Goal: Transaction & Acquisition: Purchase product/service

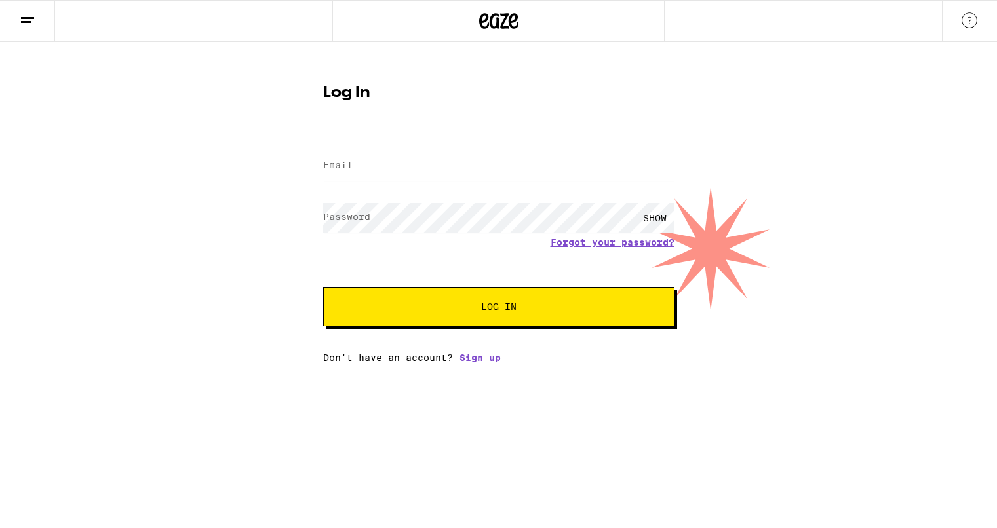
click at [29, 18] on line at bounding box center [27, 18] width 13 height 0
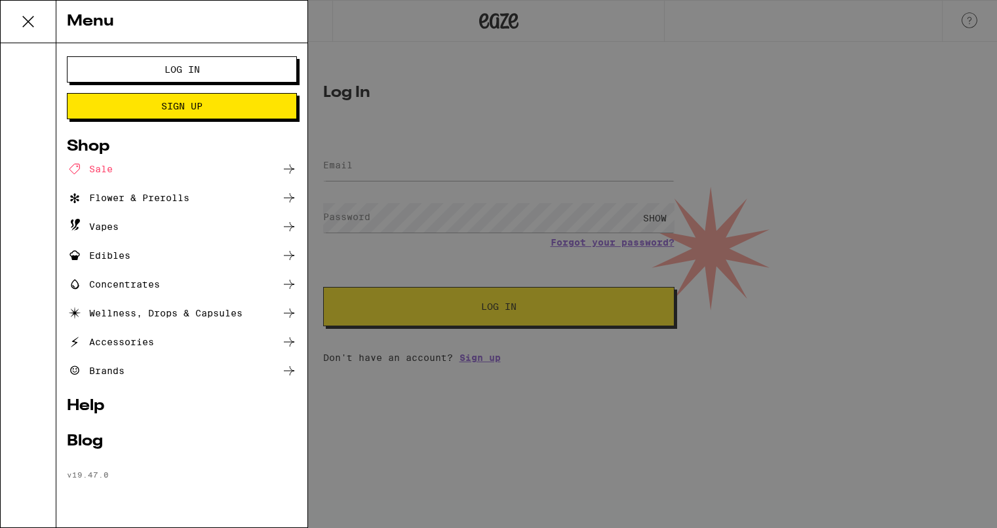
click at [28, 14] on icon at bounding box center [28, 22] width 26 height 26
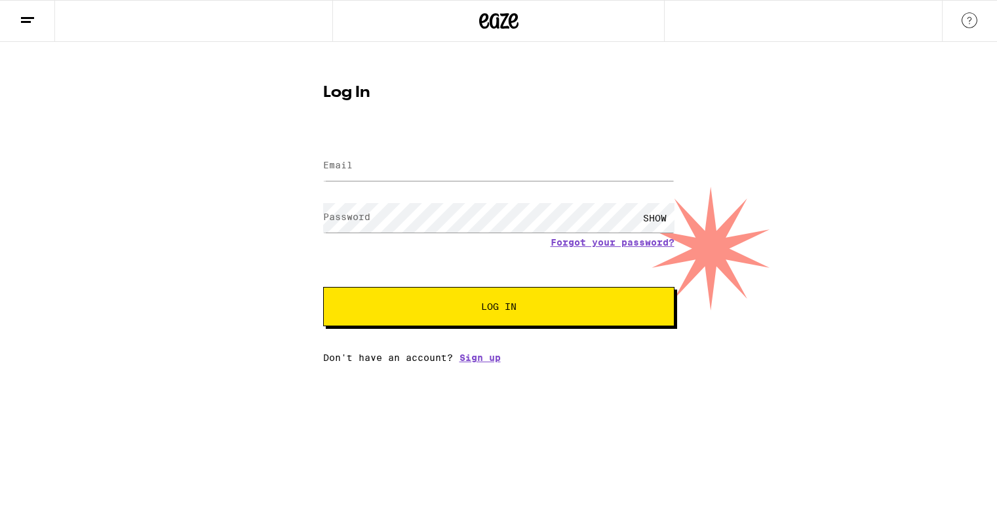
click at [30, 19] on icon at bounding box center [28, 20] width 16 height 16
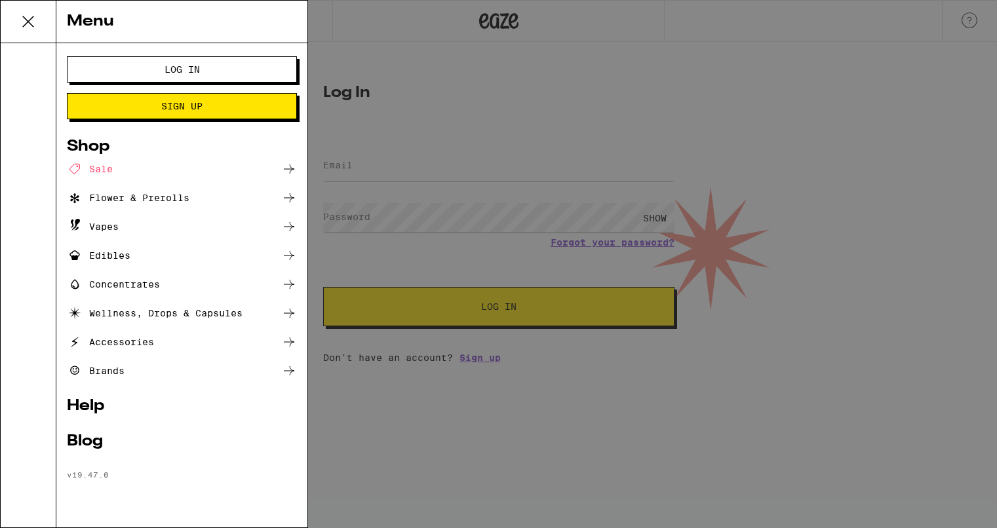
click at [121, 163] on div "Sale" at bounding box center [182, 169] width 230 height 16
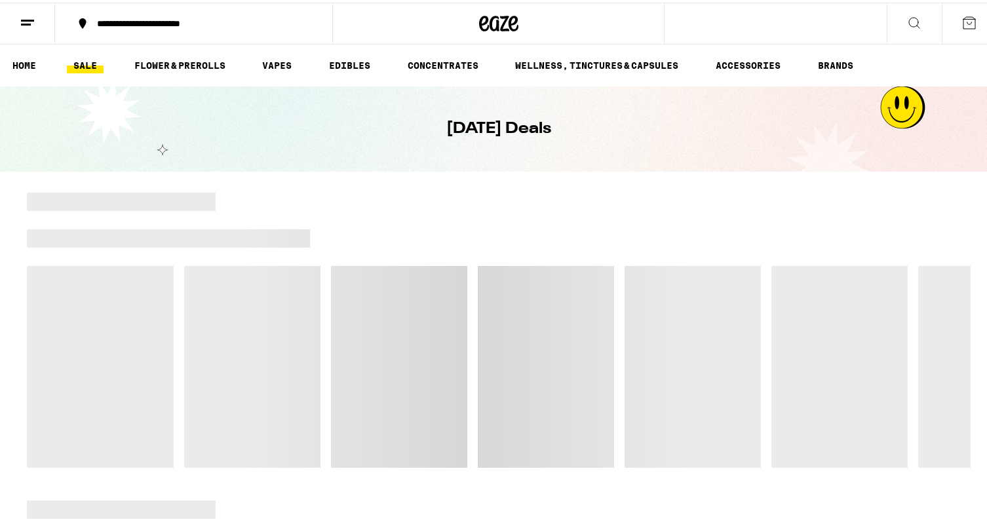
click at [179, 23] on div "**********" at bounding box center [200, 20] width 220 height 9
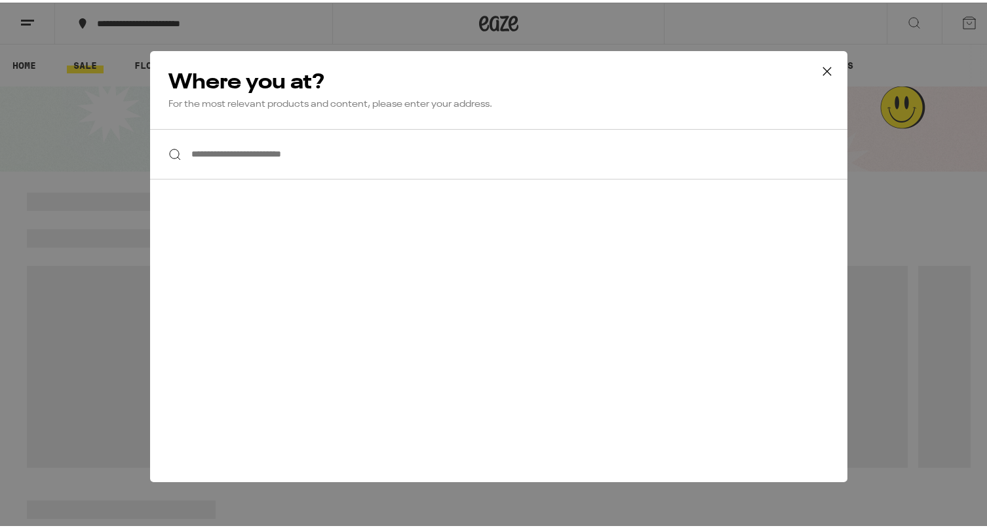
click at [287, 144] on input "**********" at bounding box center [498, 151] width 697 height 50
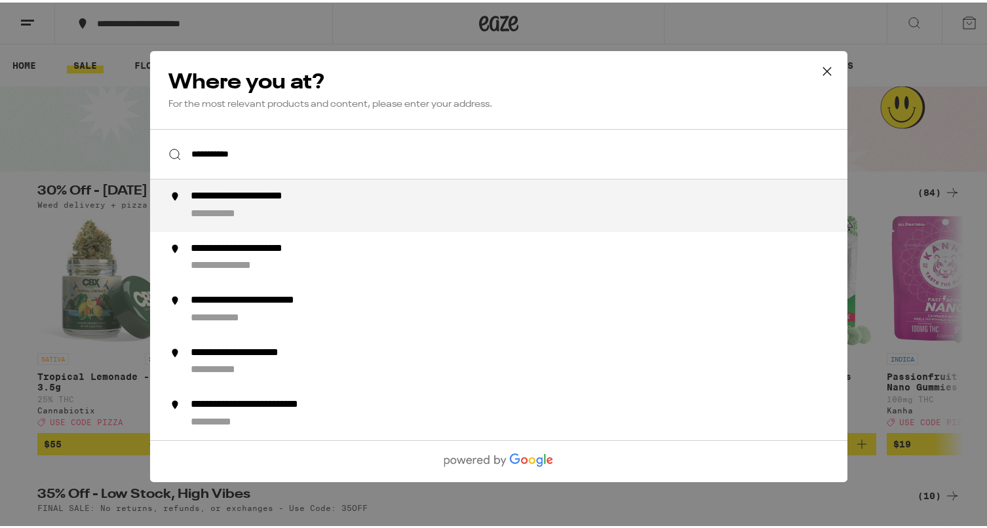
click at [268, 194] on div "**********" at bounding box center [268, 194] width 156 height 14
type input "**********"
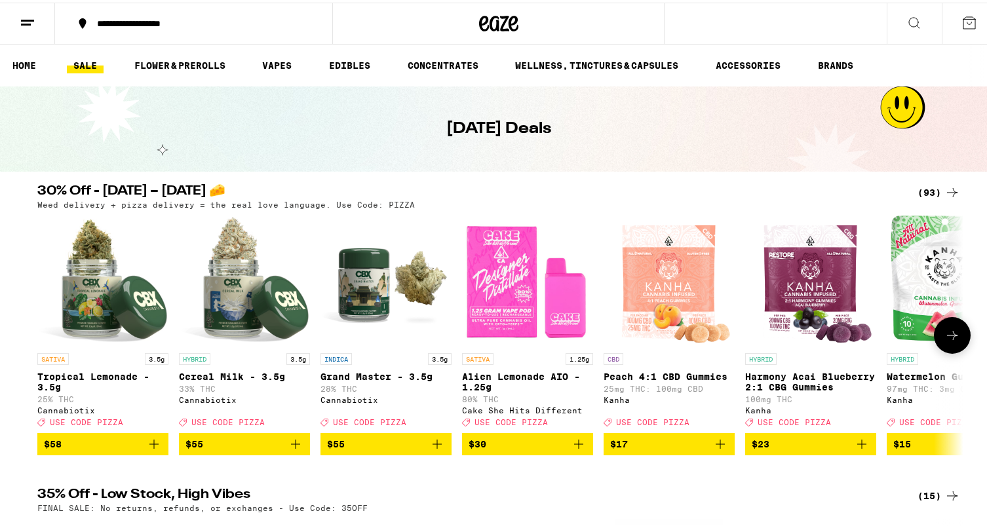
click at [944, 341] on icon at bounding box center [952, 333] width 16 height 16
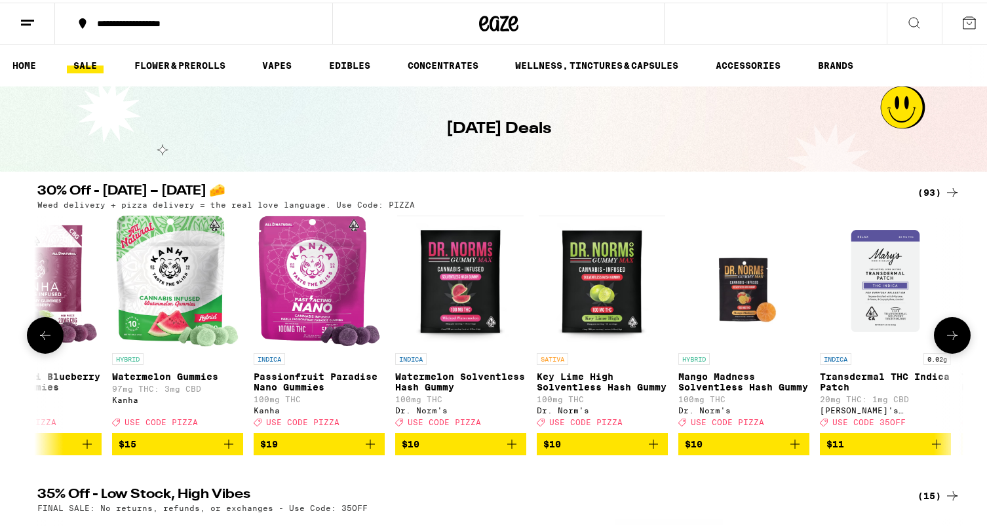
scroll to position [0, 780]
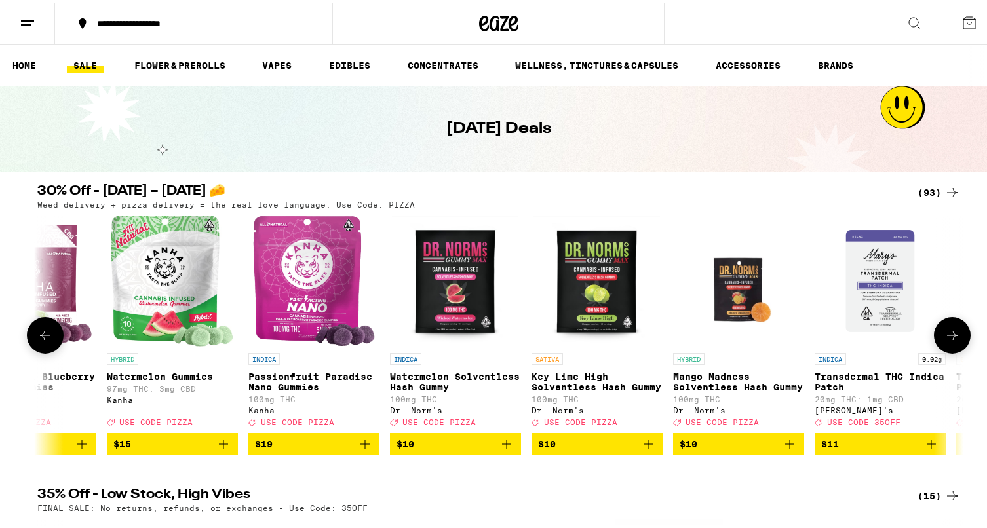
click at [945, 341] on icon at bounding box center [952, 333] width 16 height 16
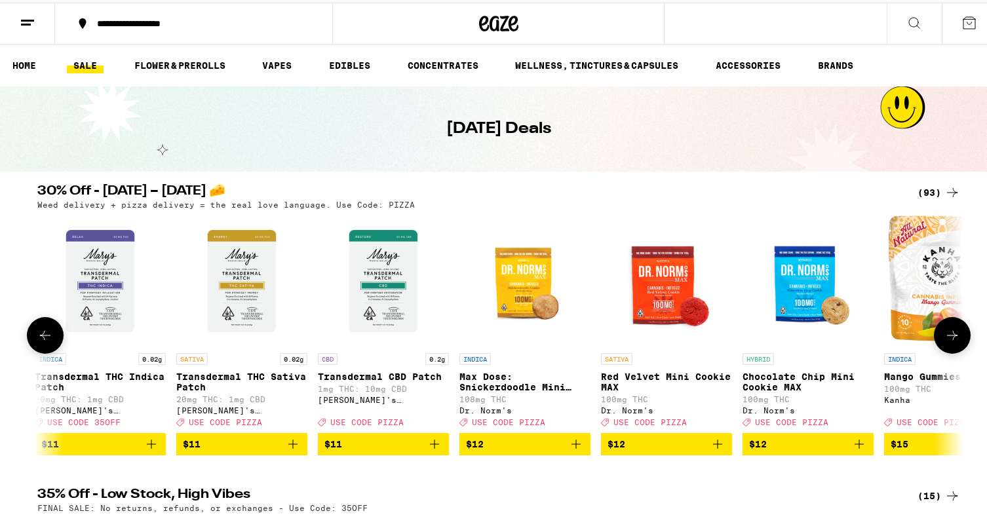
click at [945, 341] on icon at bounding box center [952, 333] width 16 height 16
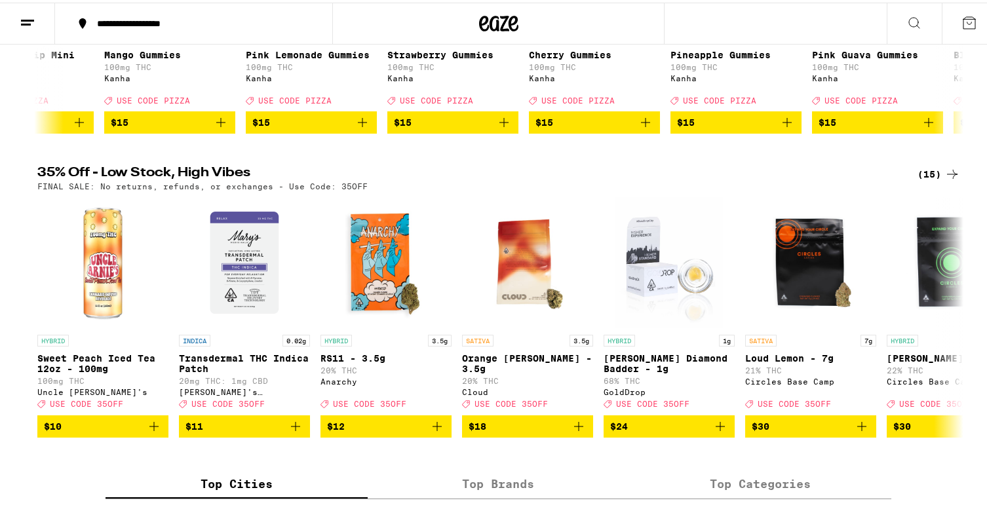
scroll to position [361, 0]
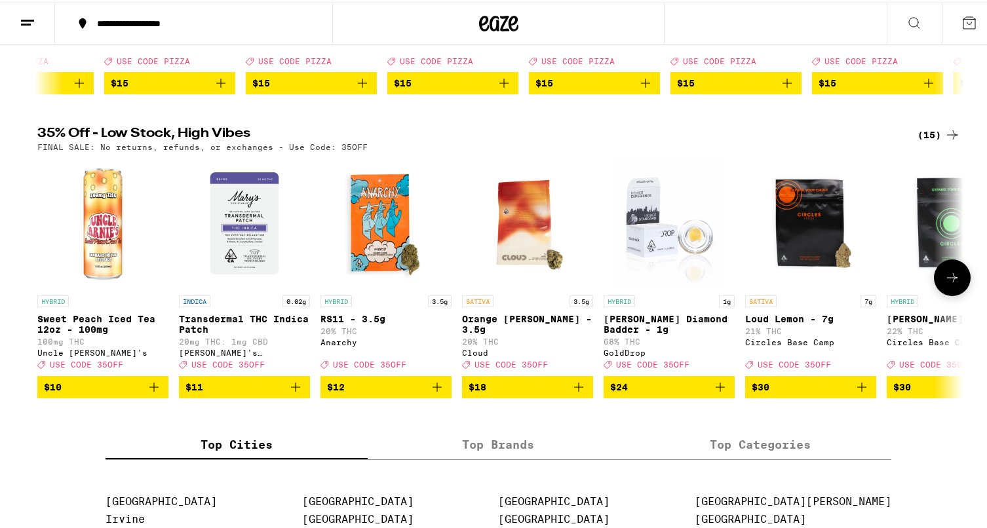
click at [955, 294] on button at bounding box center [952, 275] width 37 height 37
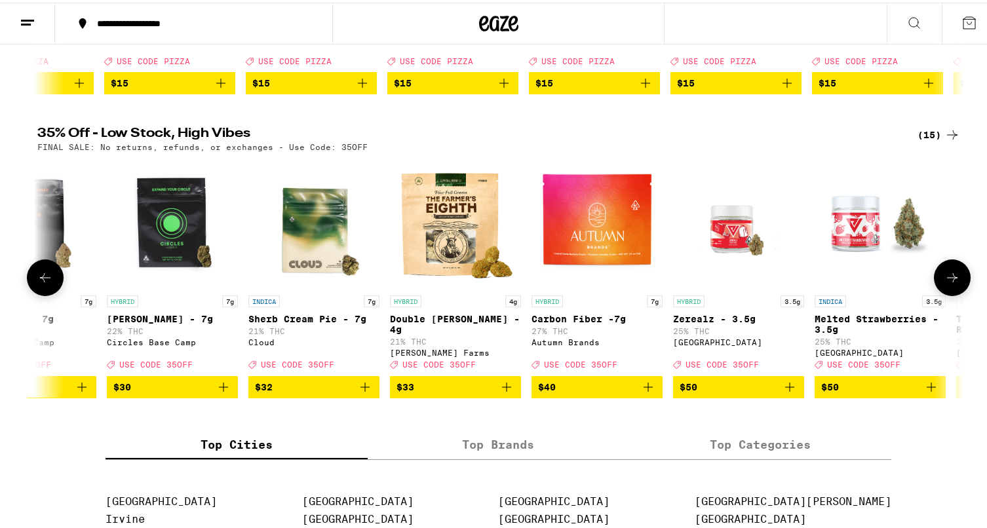
click at [956, 294] on button at bounding box center [952, 275] width 37 height 37
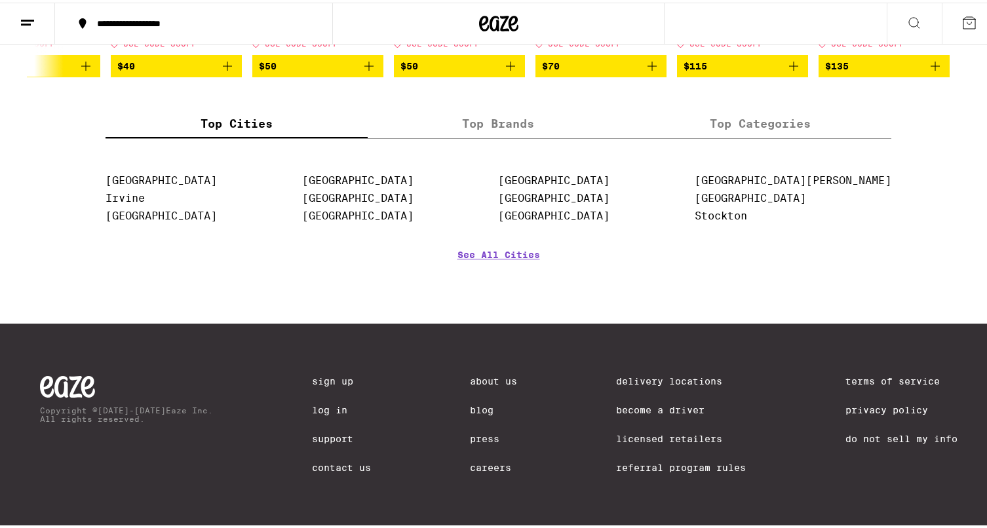
scroll to position [0, 0]
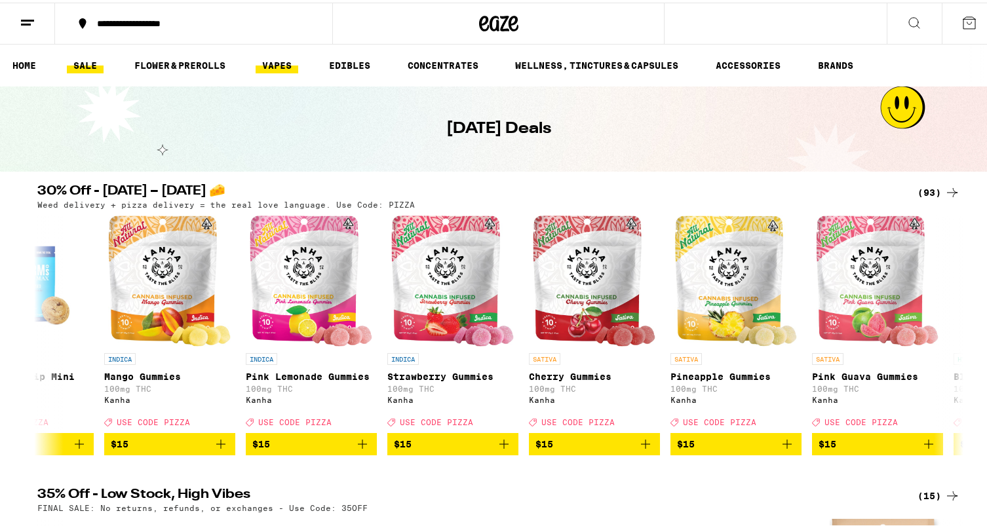
click at [286, 60] on link "VAPES" at bounding box center [277, 63] width 43 height 16
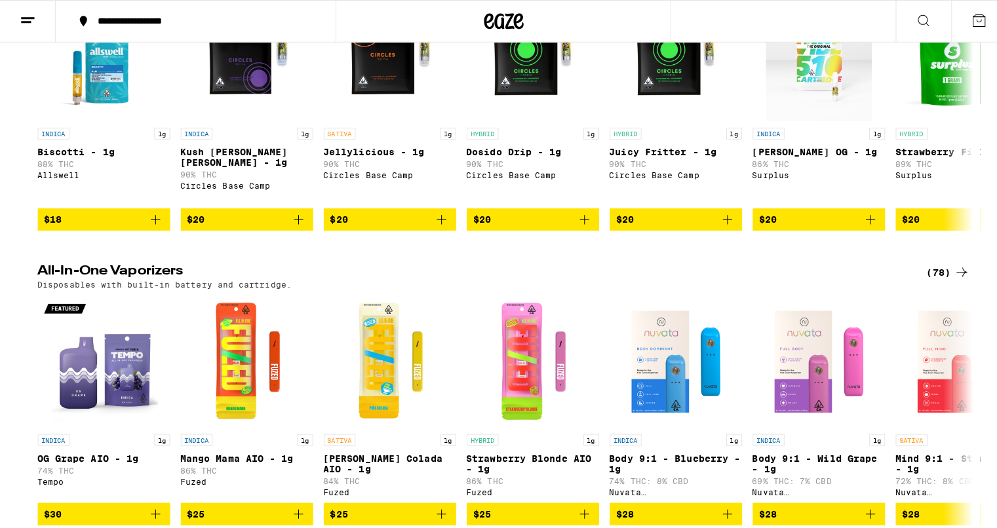
scroll to position [298, 0]
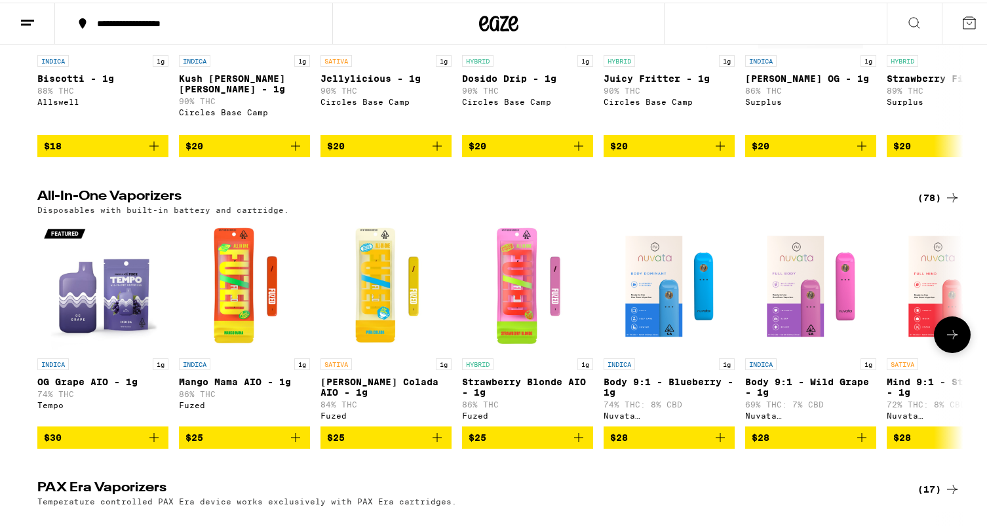
click at [98, 305] on img "Open page for OG Grape AIO - 1g from Tempo" at bounding box center [102, 283] width 131 height 131
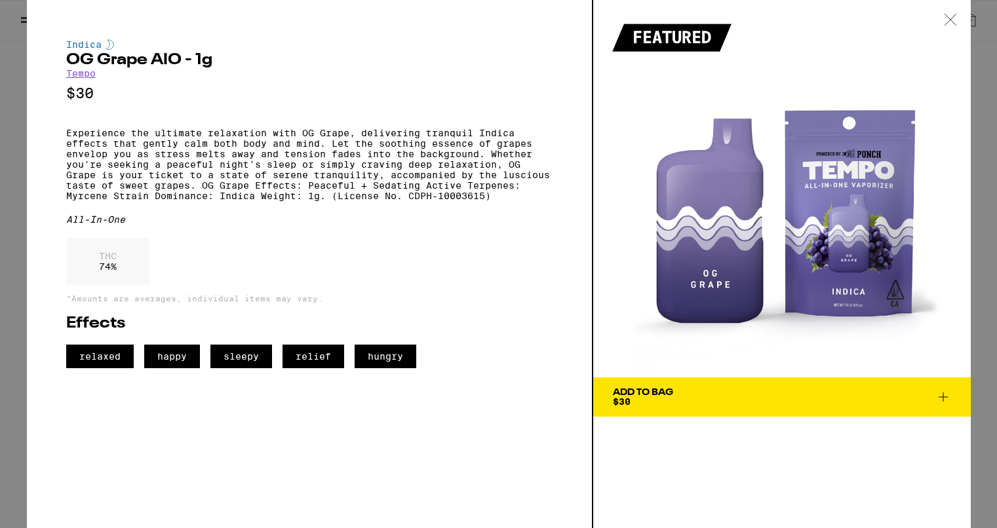
click at [79, 77] on link "Tempo" at bounding box center [80, 73] width 29 height 10
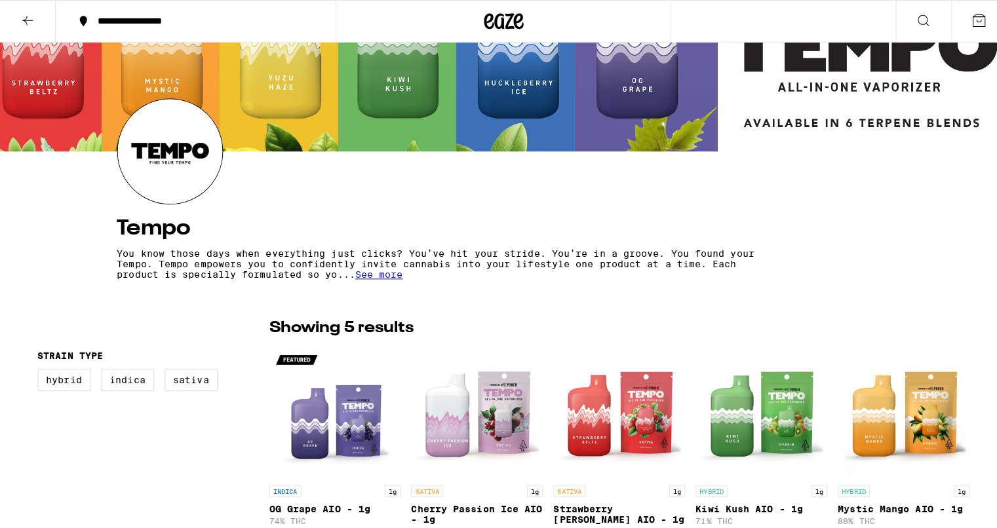
scroll to position [259, 0]
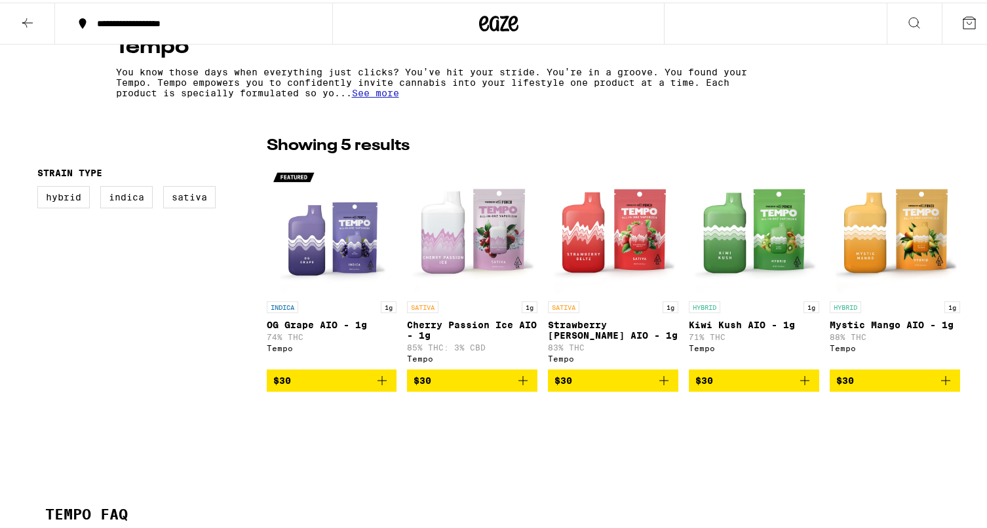
click at [736, 252] on img "Open page for Kiwi Kush AIO - 1g from Tempo" at bounding box center [754, 226] width 130 height 131
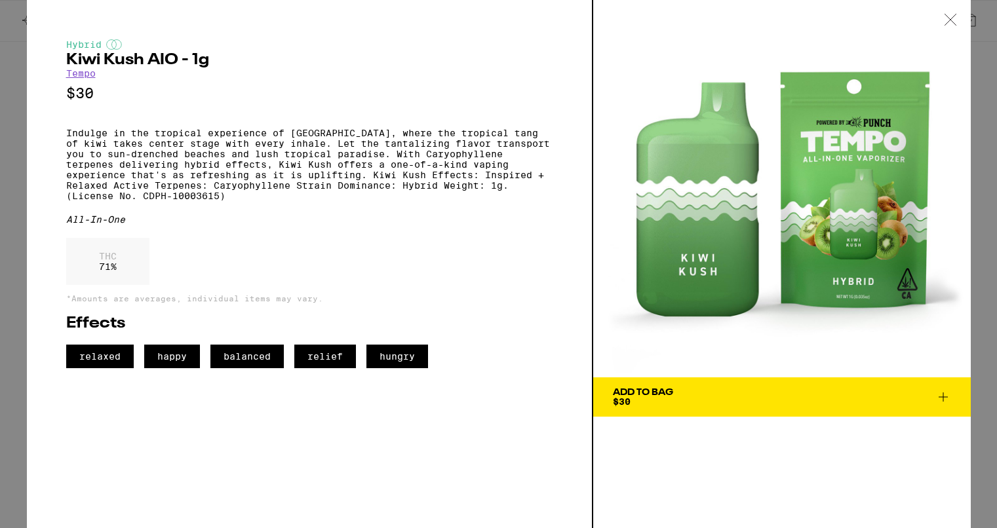
click at [748, 406] on button "Add To Bag $30" at bounding box center [782, 397] width 378 height 39
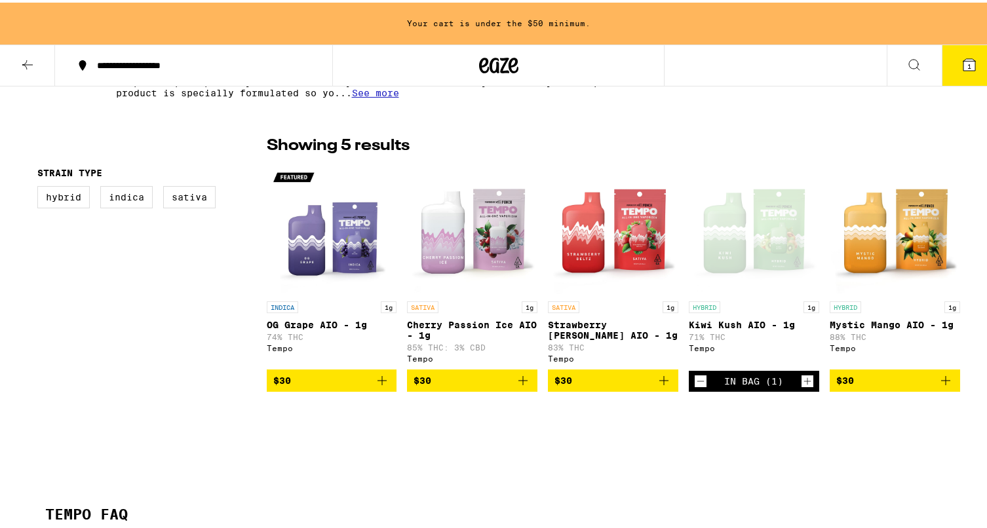
click at [431, 227] on img "Open page for Cherry Passion Ice AIO - 1g from Tempo" at bounding box center [472, 226] width 130 height 131
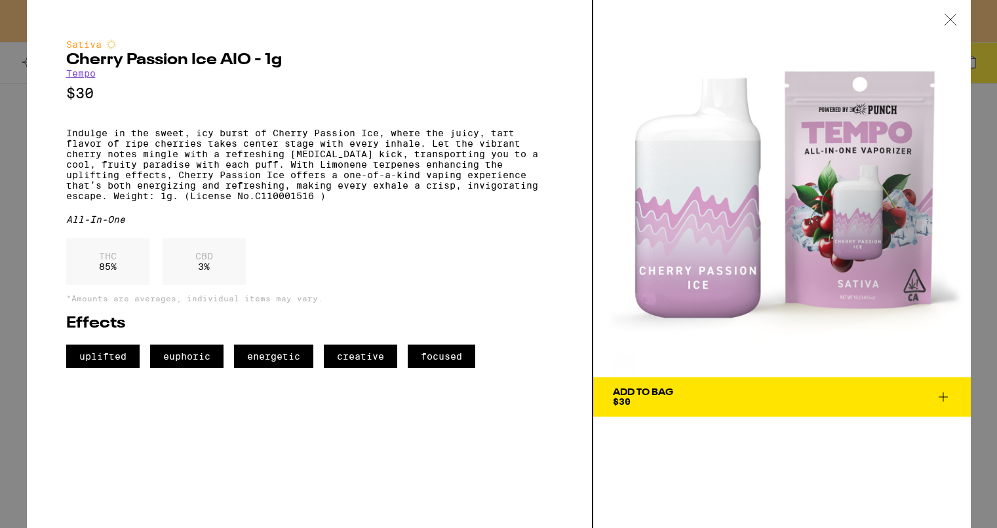
click at [761, 388] on span "Add To Bag $30" at bounding box center [782, 397] width 338 height 18
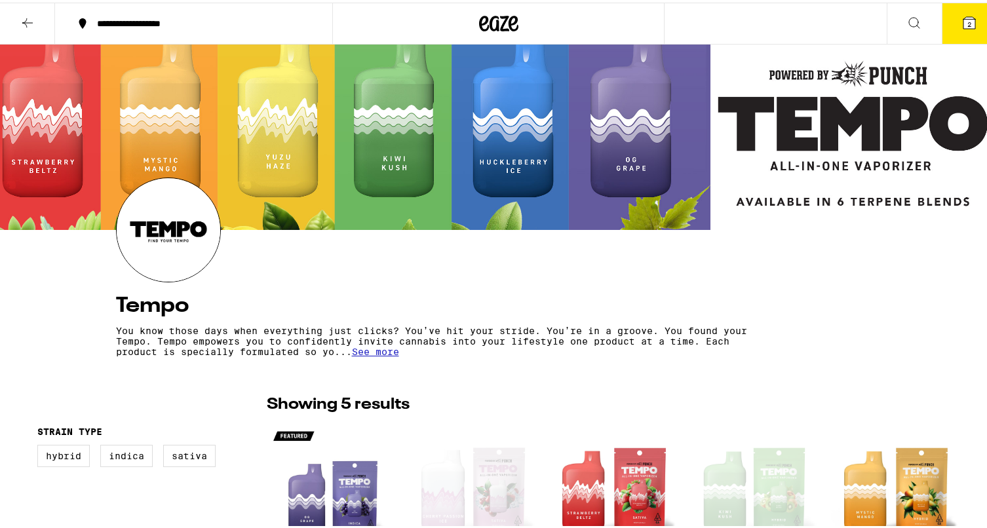
click at [37, 18] on button at bounding box center [27, 21] width 55 height 41
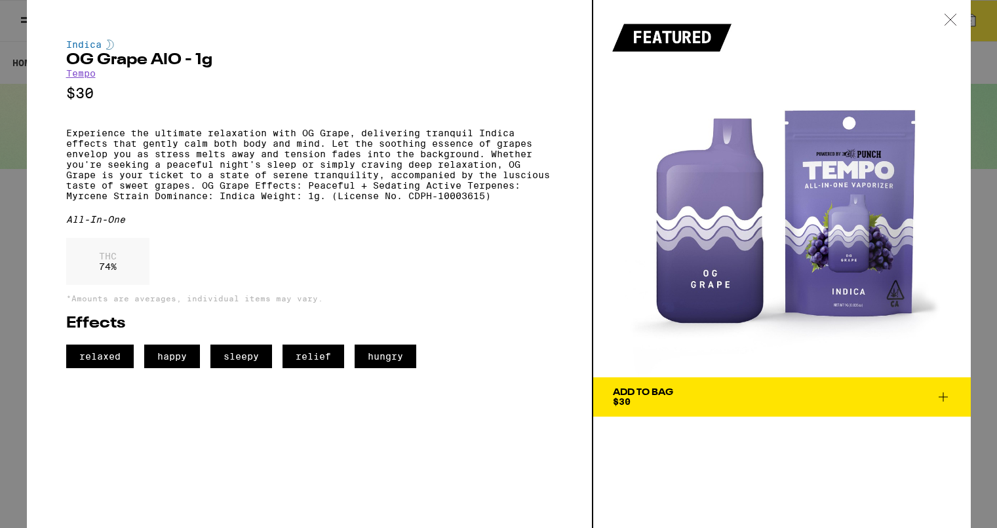
click at [961, 15] on div at bounding box center [950, 20] width 41 height 41
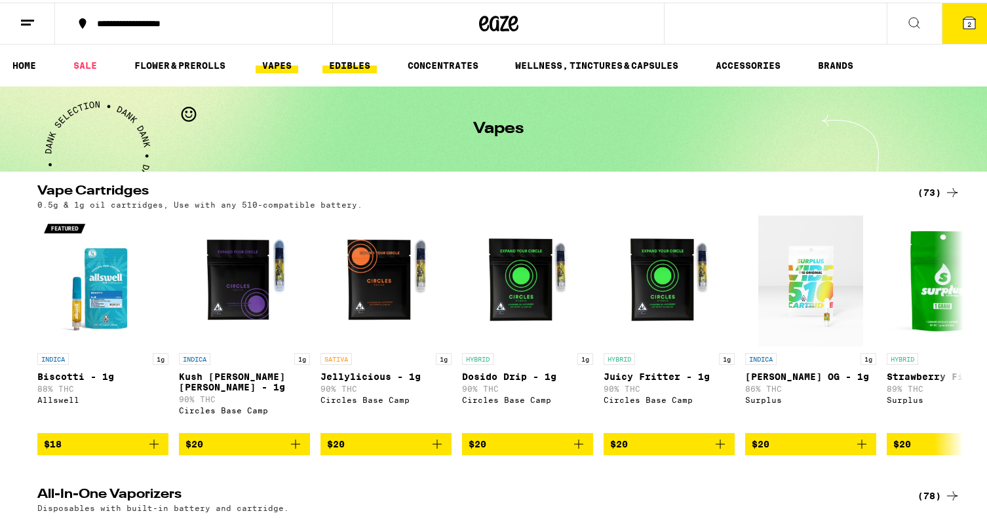
click at [332, 65] on link "EDIBLES" at bounding box center [349, 63] width 54 height 16
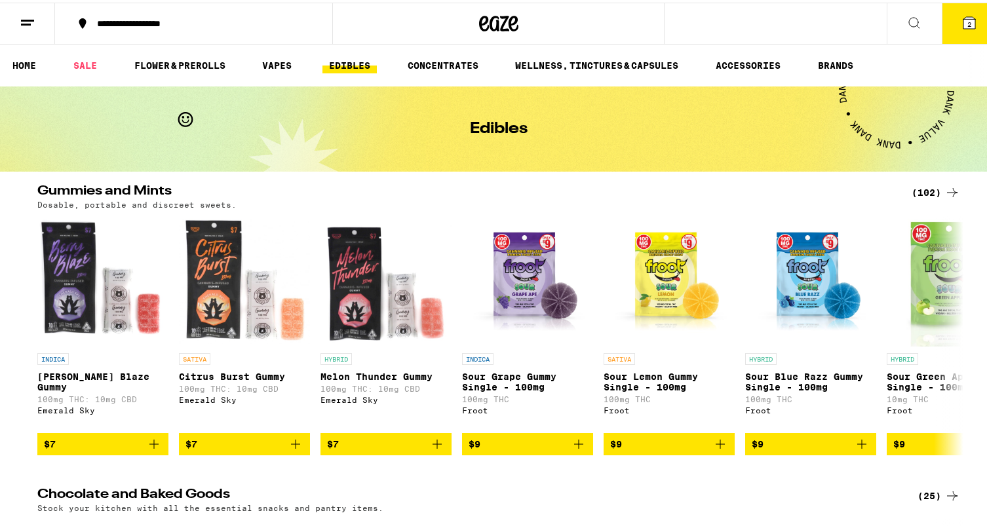
click at [928, 185] on div "(102)" at bounding box center [936, 190] width 48 height 16
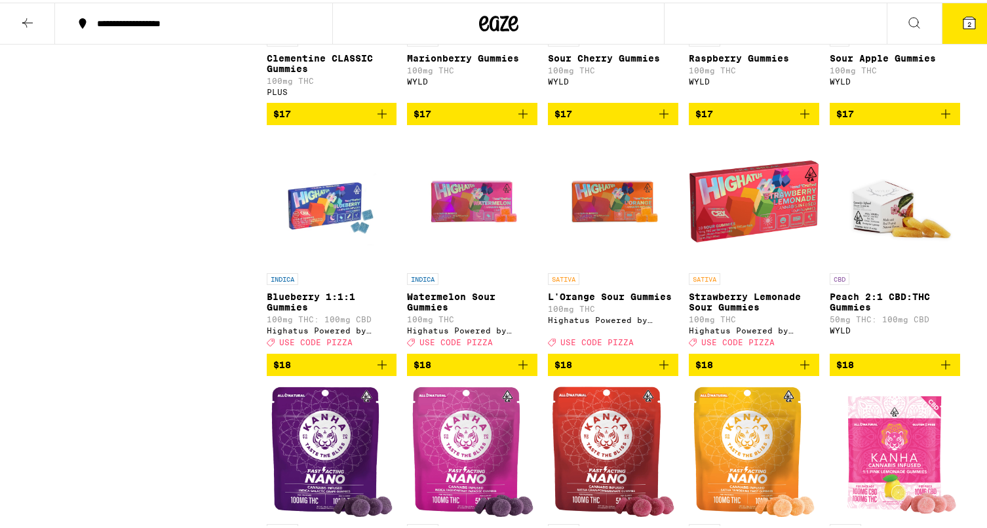
scroll to position [2224, 0]
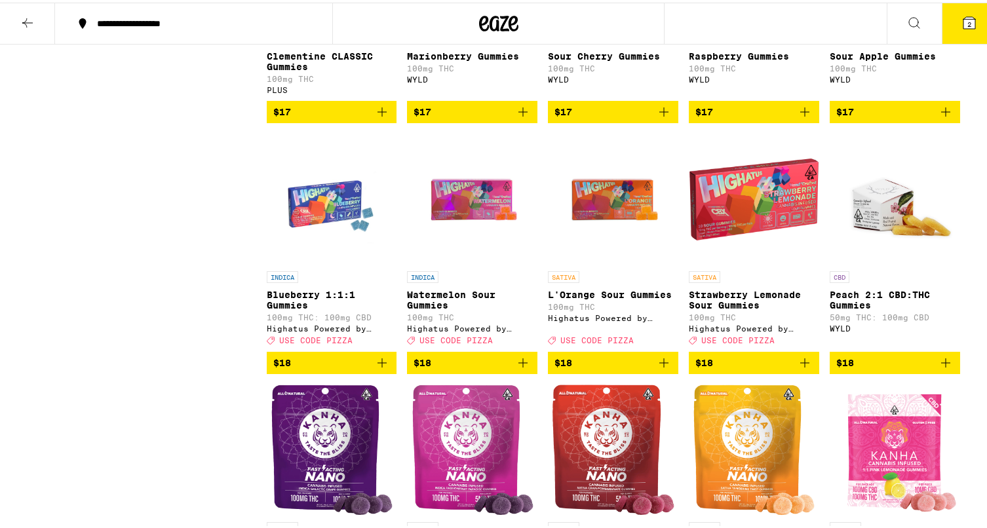
click at [880, 262] on img "Open page for Peach 2:1 CBD:THC Gummies from WYLD" at bounding box center [895, 196] width 130 height 131
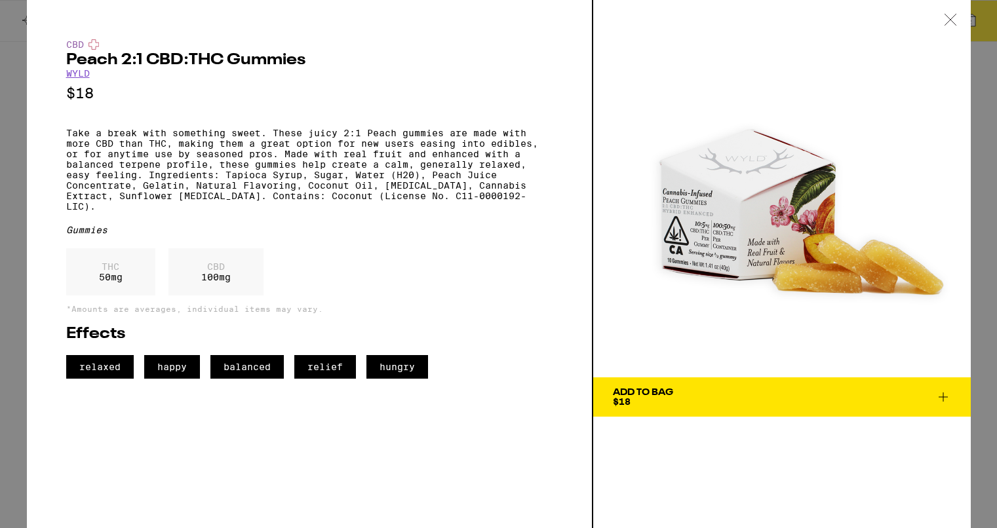
click at [941, 395] on icon at bounding box center [943, 397] width 16 height 16
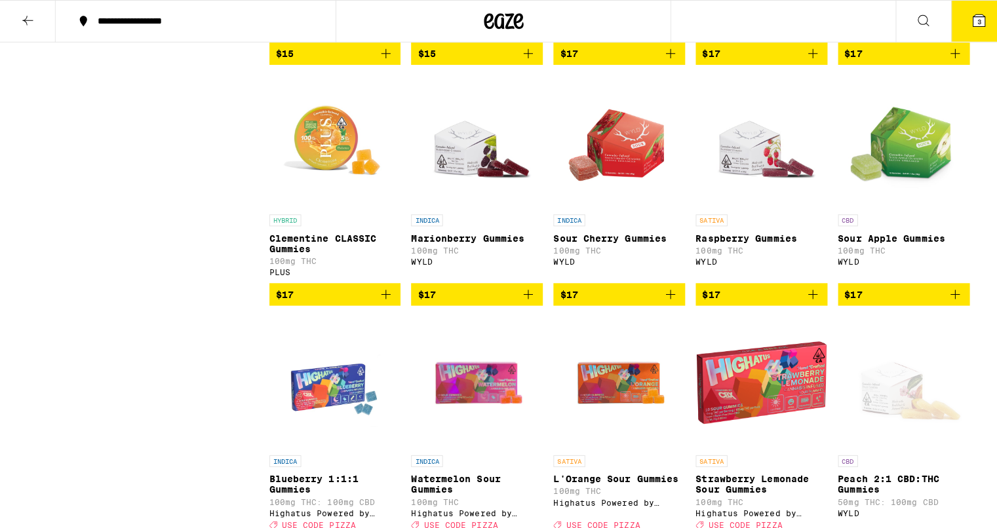
scroll to position [1789, 0]
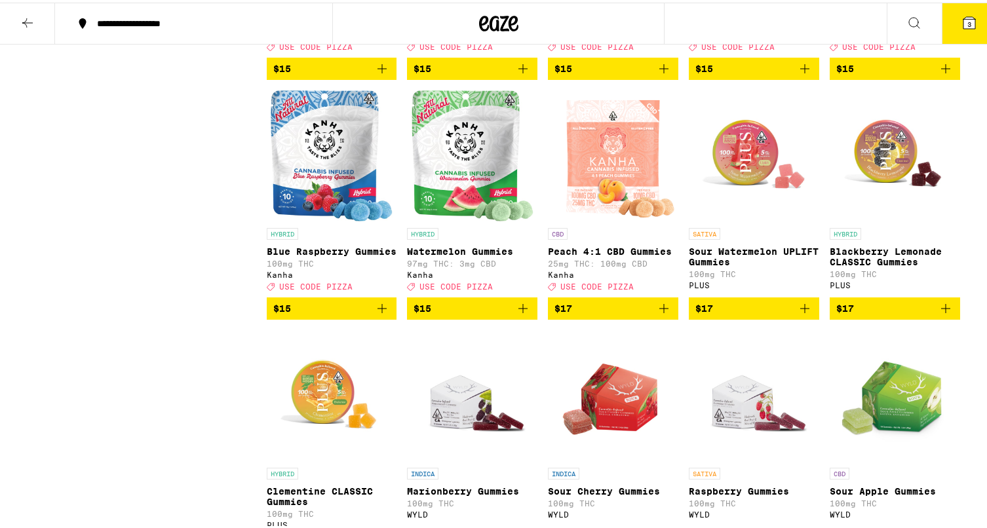
click at [942, 22] on button "3" at bounding box center [969, 21] width 55 height 41
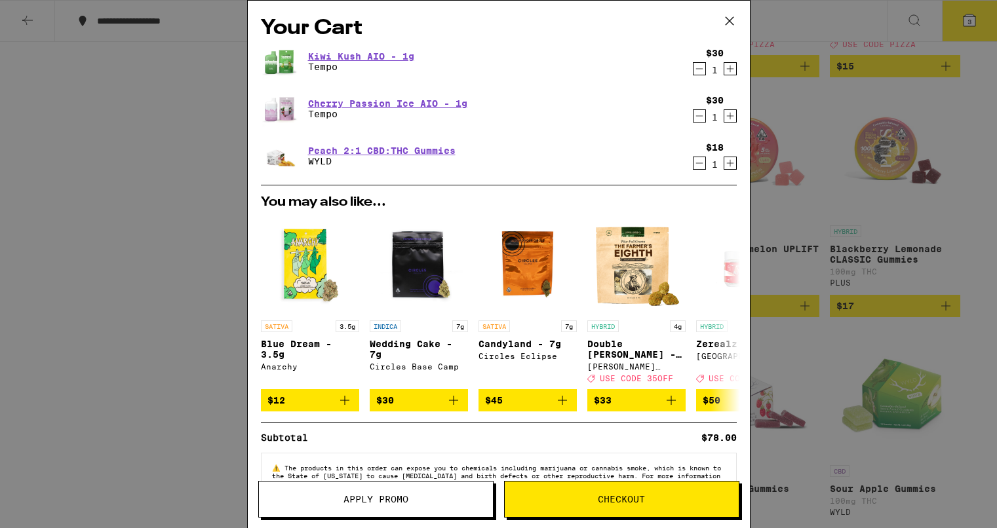
click at [620, 518] on div "Apply Promo Checkout" at bounding box center [499, 504] width 502 height 47
click at [627, 505] on button "Checkout" at bounding box center [621, 499] width 235 height 37
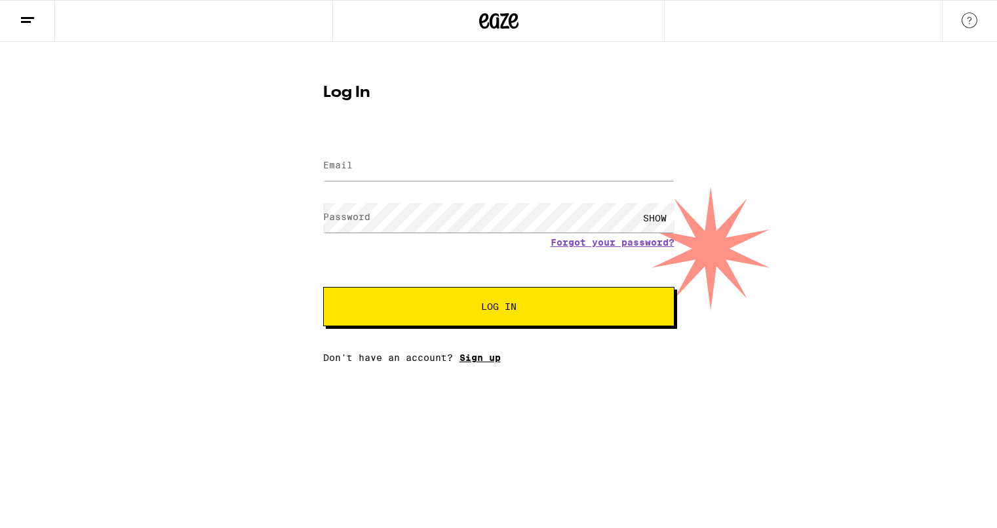
click at [474, 353] on link "Sign up" at bounding box center [479, 358] width 41 height 10
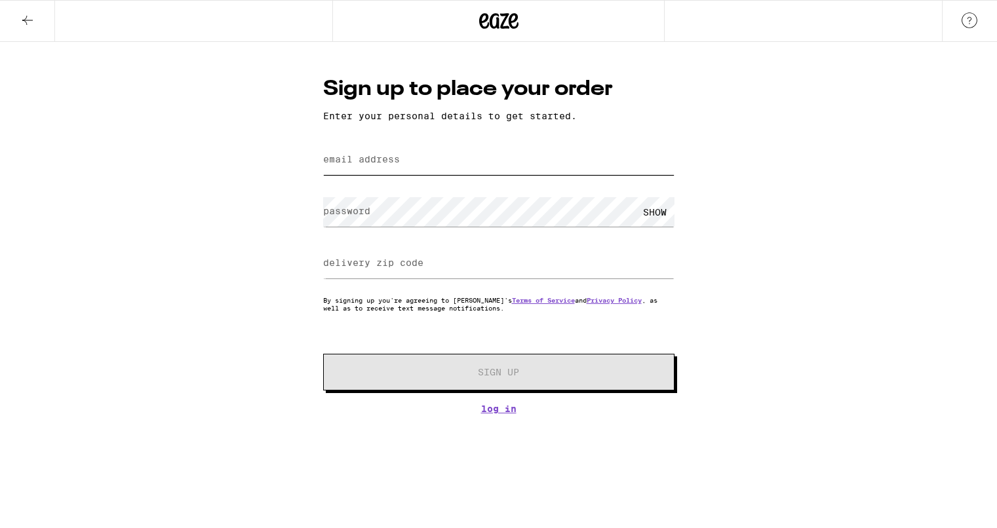
click at [399, 170] on input "email address" at bounding box center [498, 159] width 351 height 29
click at [44, 28] on button at bounding box center [27, 21] width 55 height 41
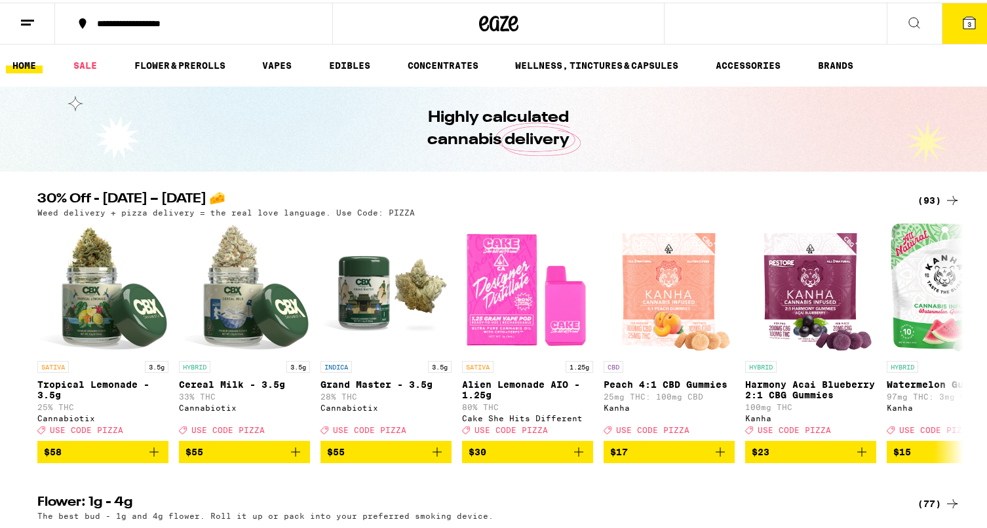
click at [961, 12] on icon at bounding box center [969, 20] width 16 height 16
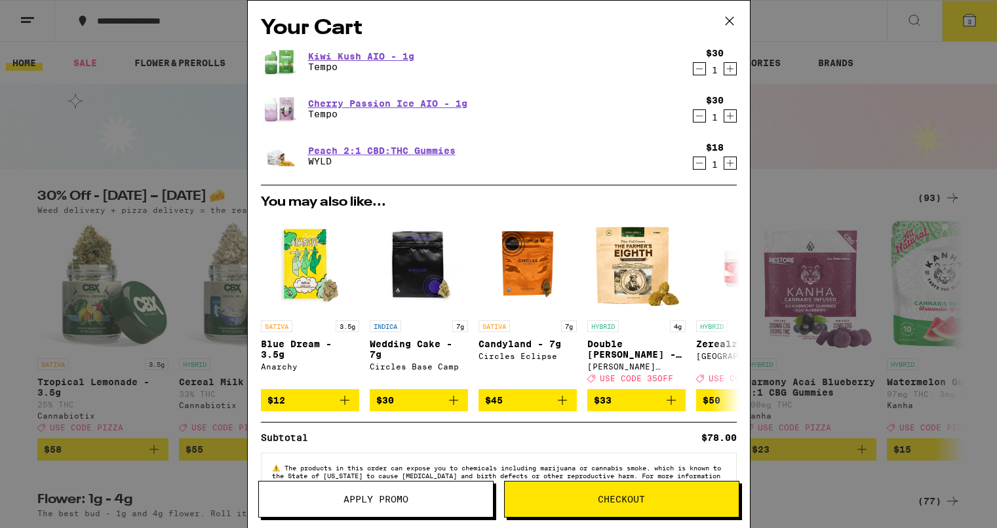
click at [594, 499] on span "Checkout" at bounding box center [622, 499] width 234 height 9
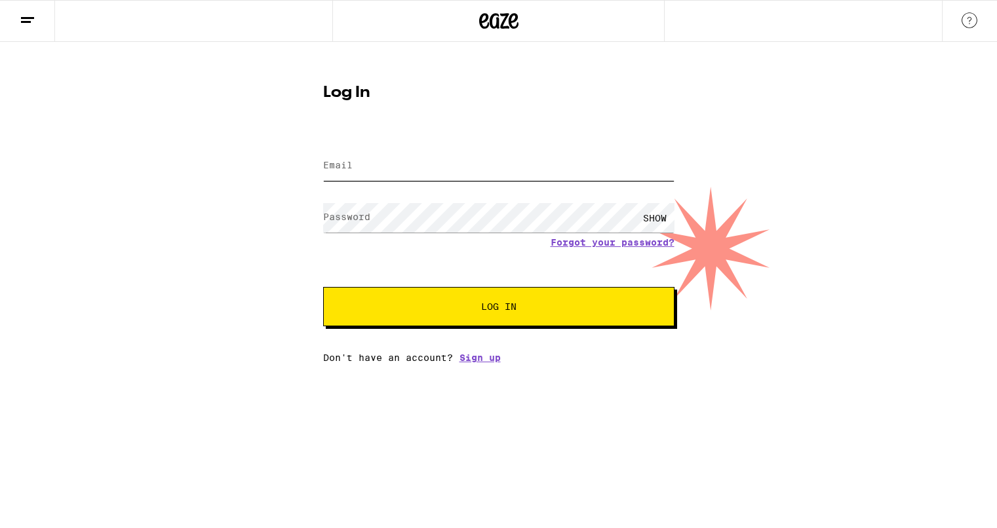
click at [398, 180] on input "Email" at bounding box center [498, 165] width 351 height 29
type input "[EMAIL_ADDRESS][DOMAIN_NAME]"
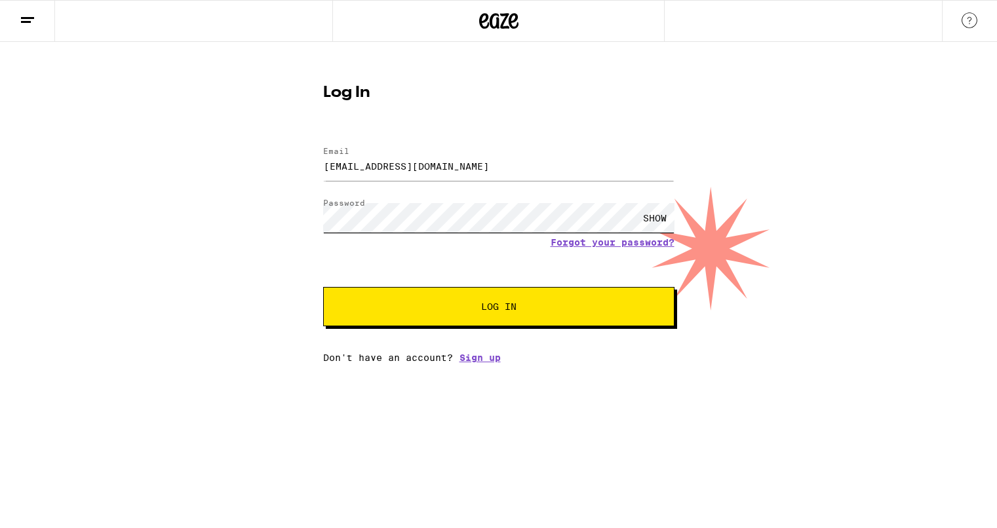
click at [323, 287] on button "Log In" at bounding box center [498, 306] width 351 height 39
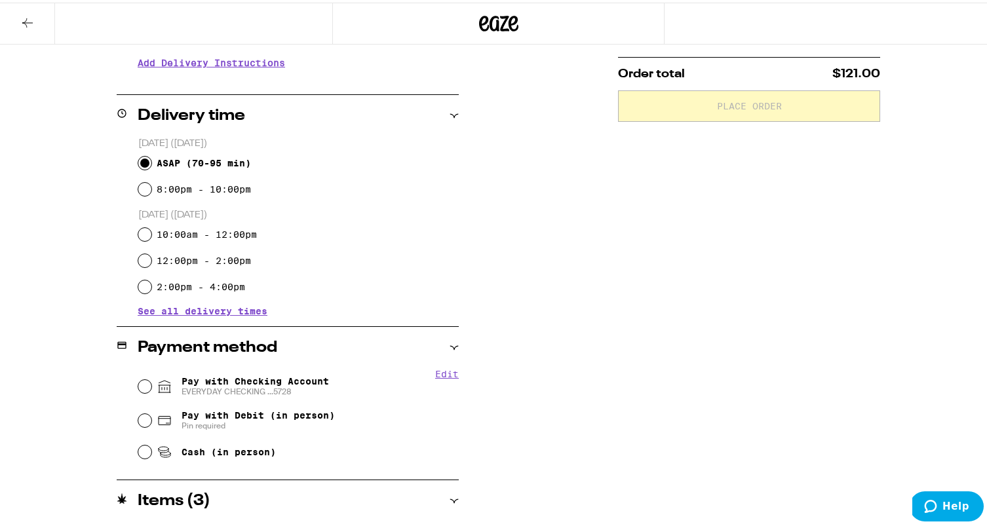
scroll to position [273, 0]
click at [277, 370] on div "Pay with Checking Account EVERYDAY CHECKING ...5728" at bounding box center [298, 383] width 320 height 34
click at [260, 381] on span "Pay with Checking Account EVERYDAY CHECKING ...5728" at bounding box center [255, 383] width 147 height 21
click at [151, 381] on input "Pay with Checking Account EVERYDAY CHECKING ...5728" at bounding box center [144, 383] width 13 height 13
radio input "true"
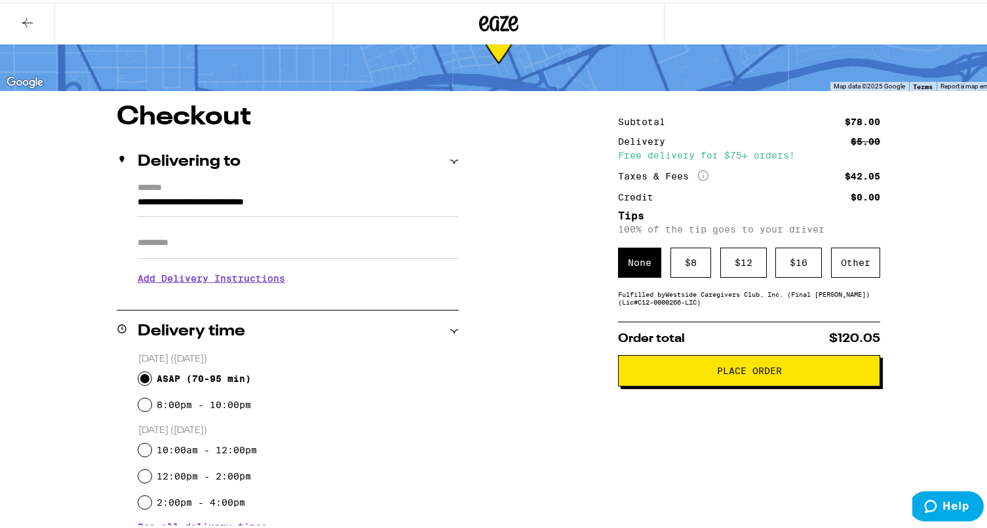
scroll to position [7, 0]
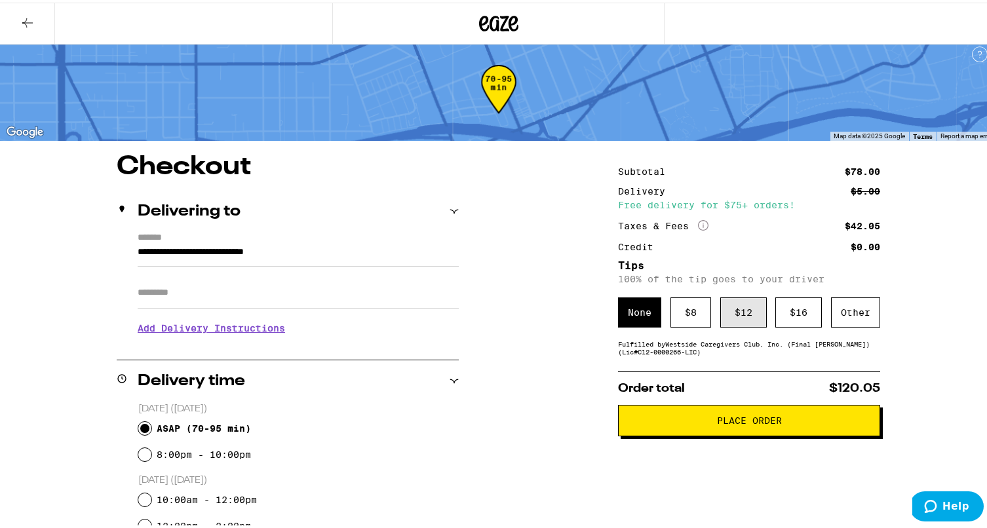
click at [741, 319] on div "$ 12" at bounding box center [743, 310] width 47 height 30
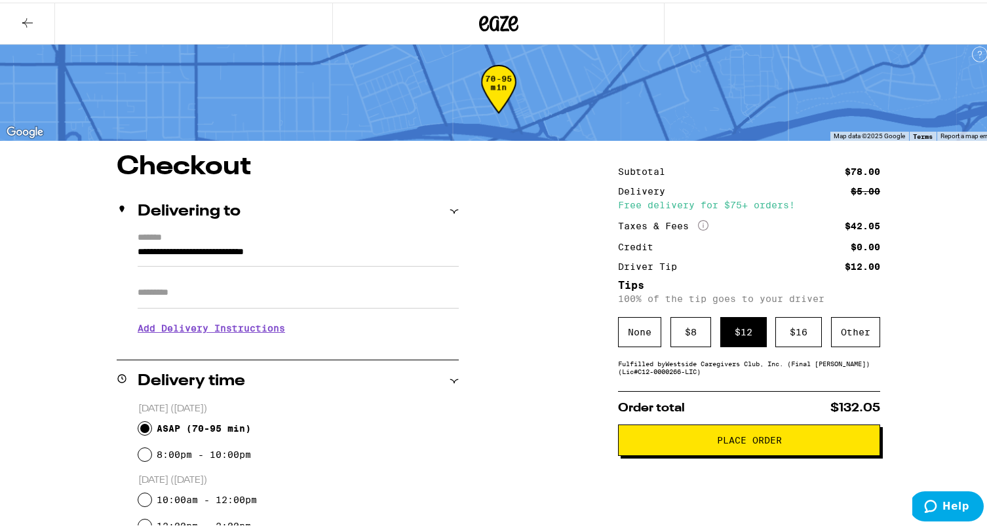
click at [805, 451] on button "Place Order" at bounding box center [749, 437] width 262 height 31
